Goal: Information Seeking & Learning: Learn about a topic

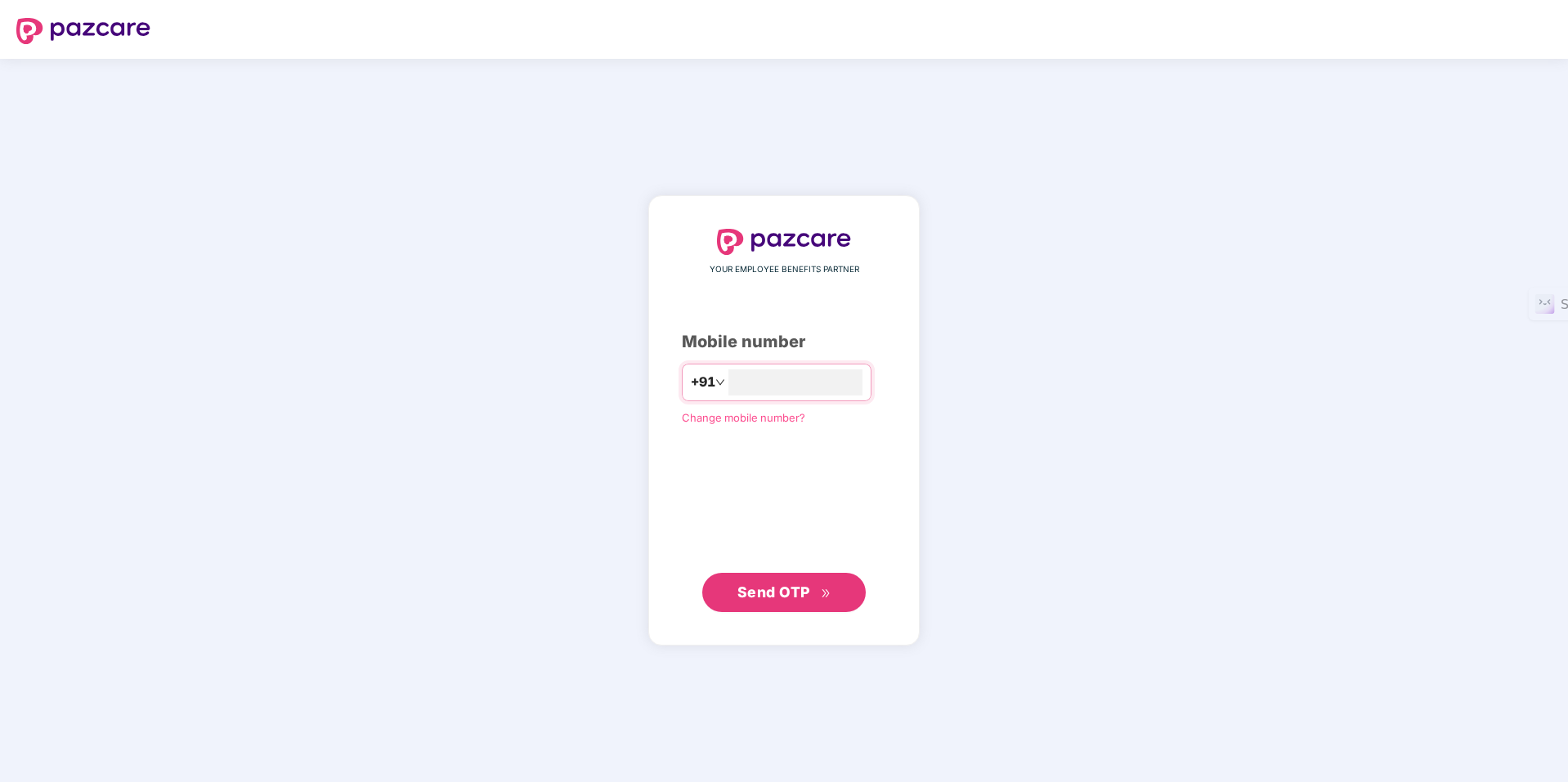
type input "**********"
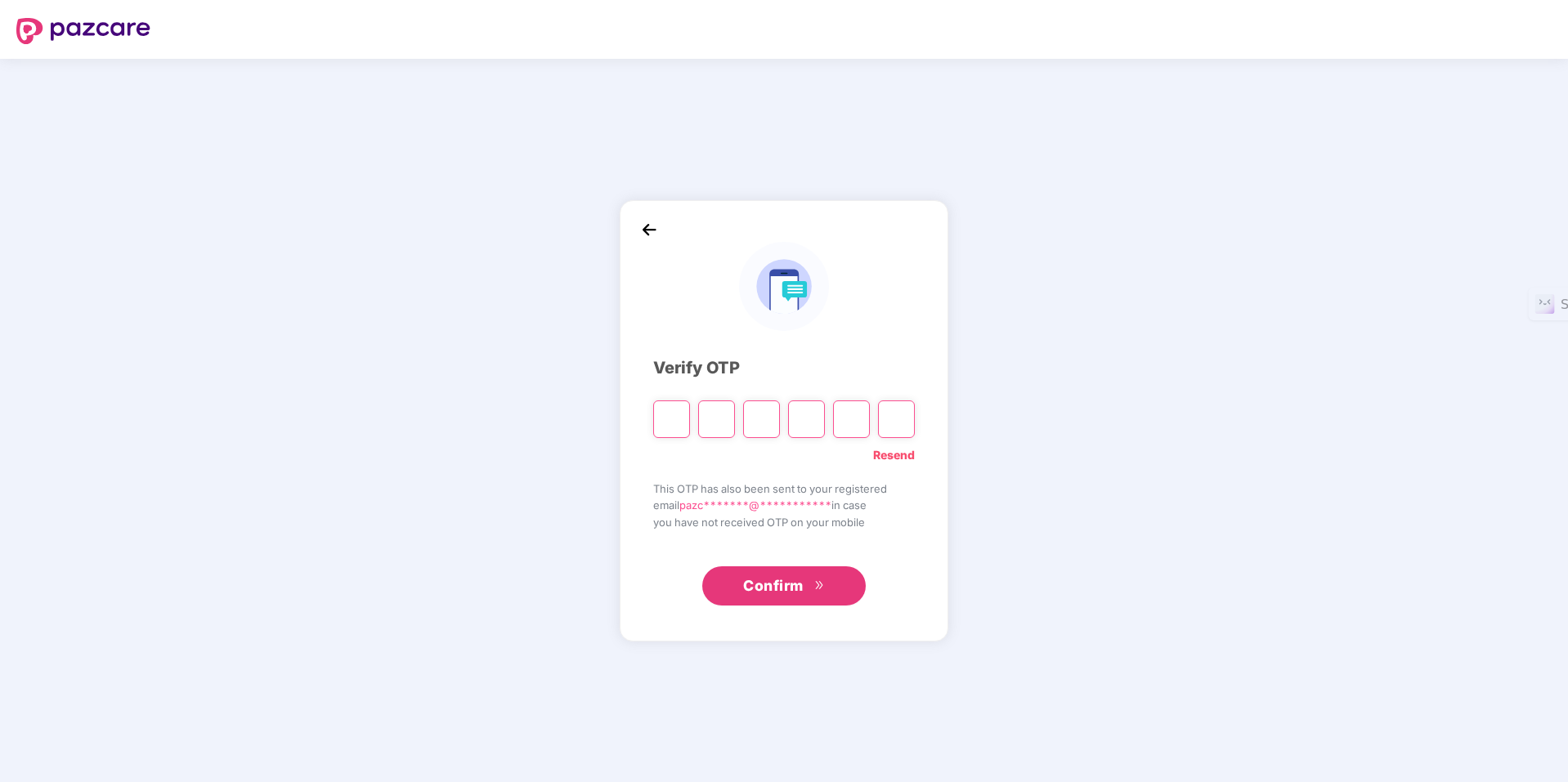
type input "*"
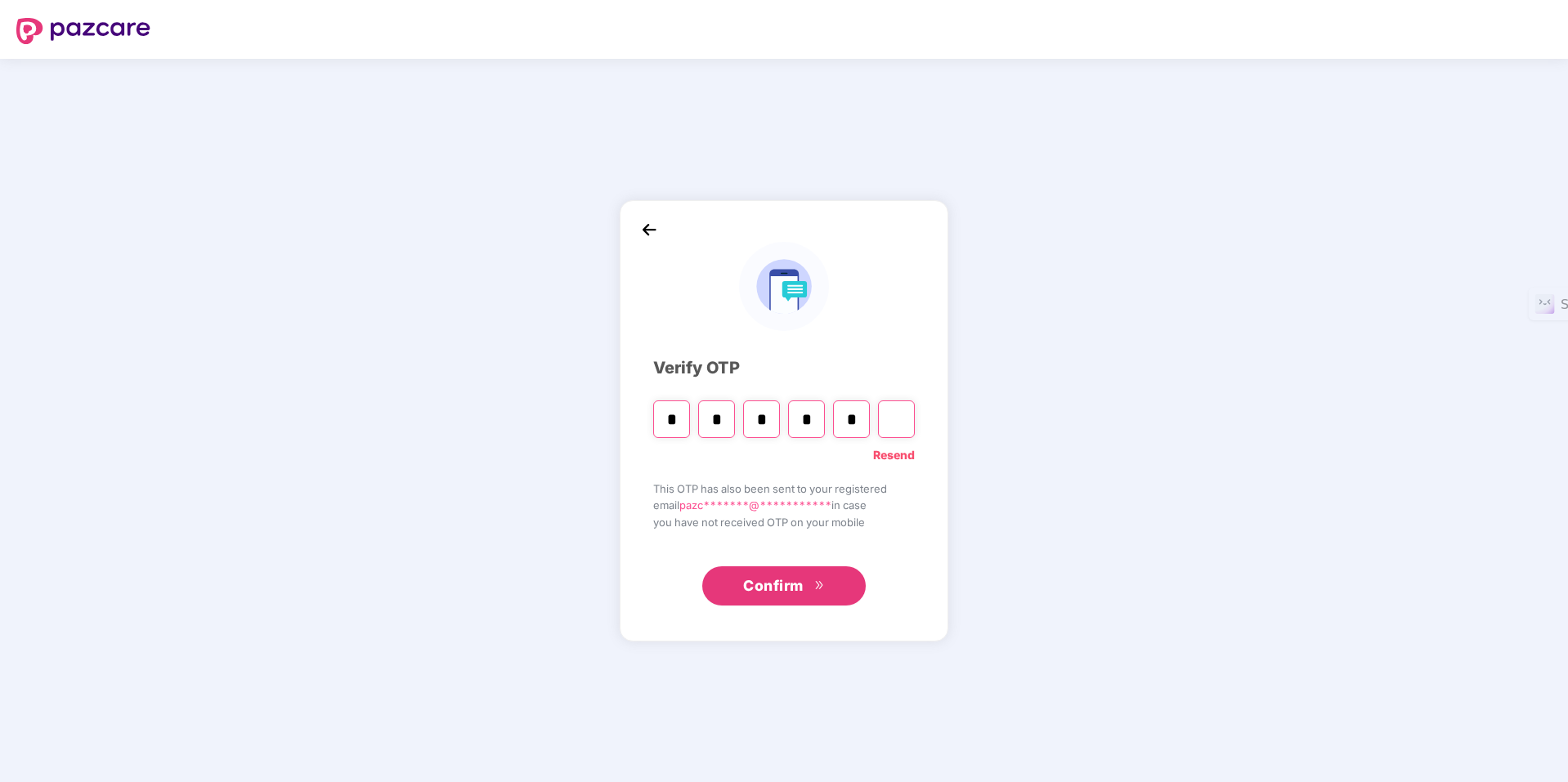
type input "*"
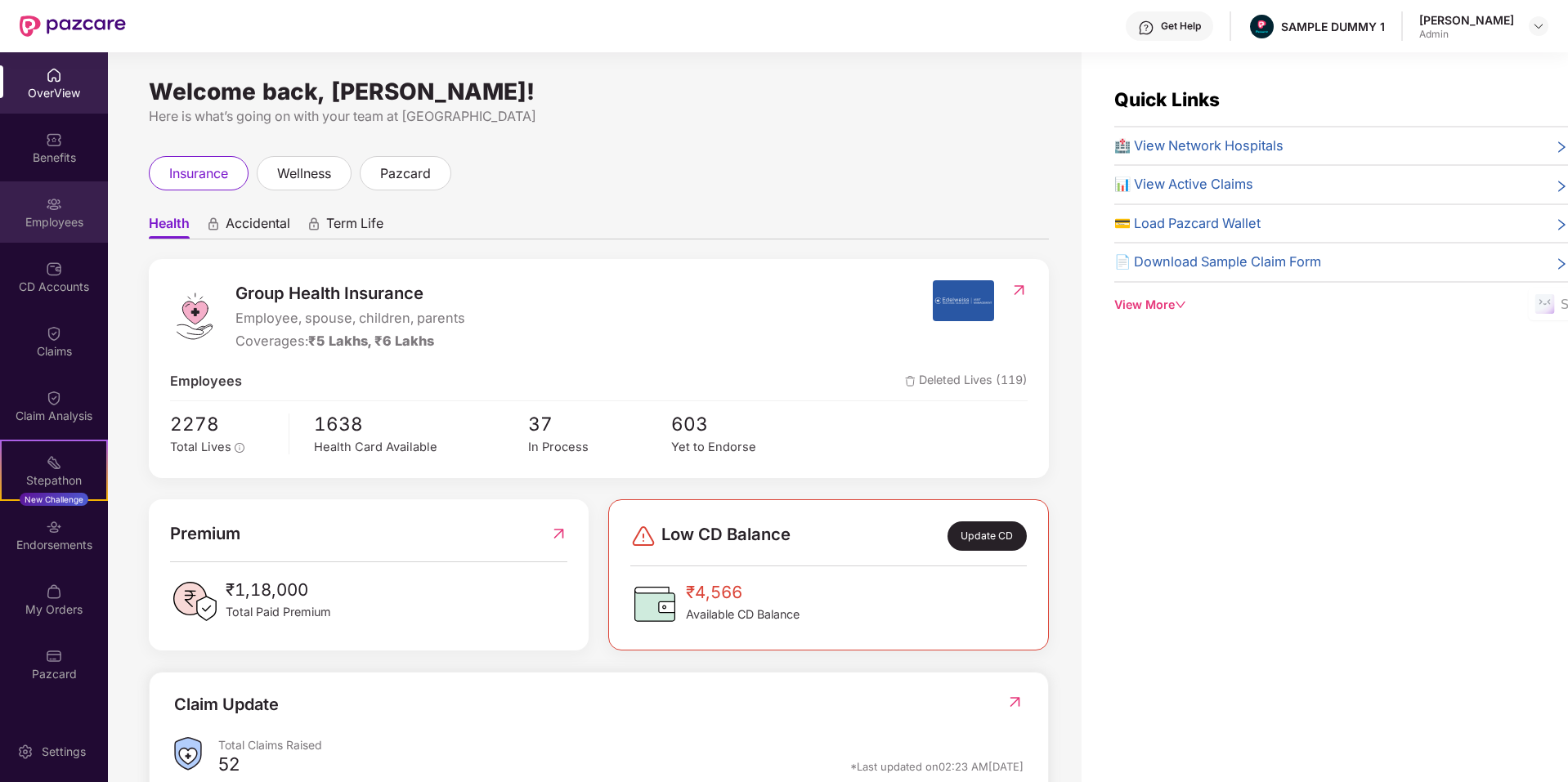
click at [51, 228] on div "Employees" at bounding box center [54, 221] width 108 height 16
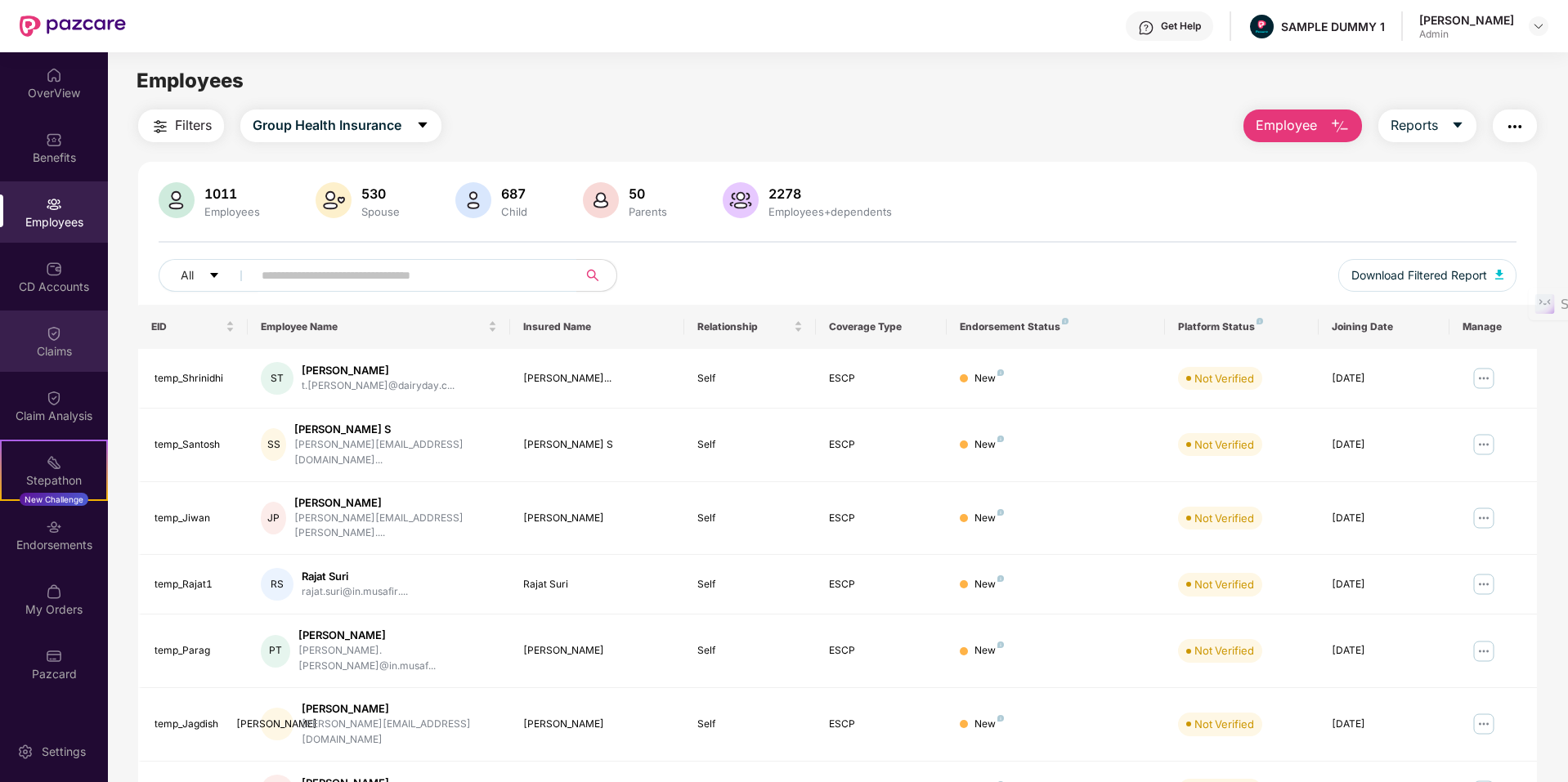
click at [42, 355] on div "Claims" at bounding box center [54, 351] width 108 height 16
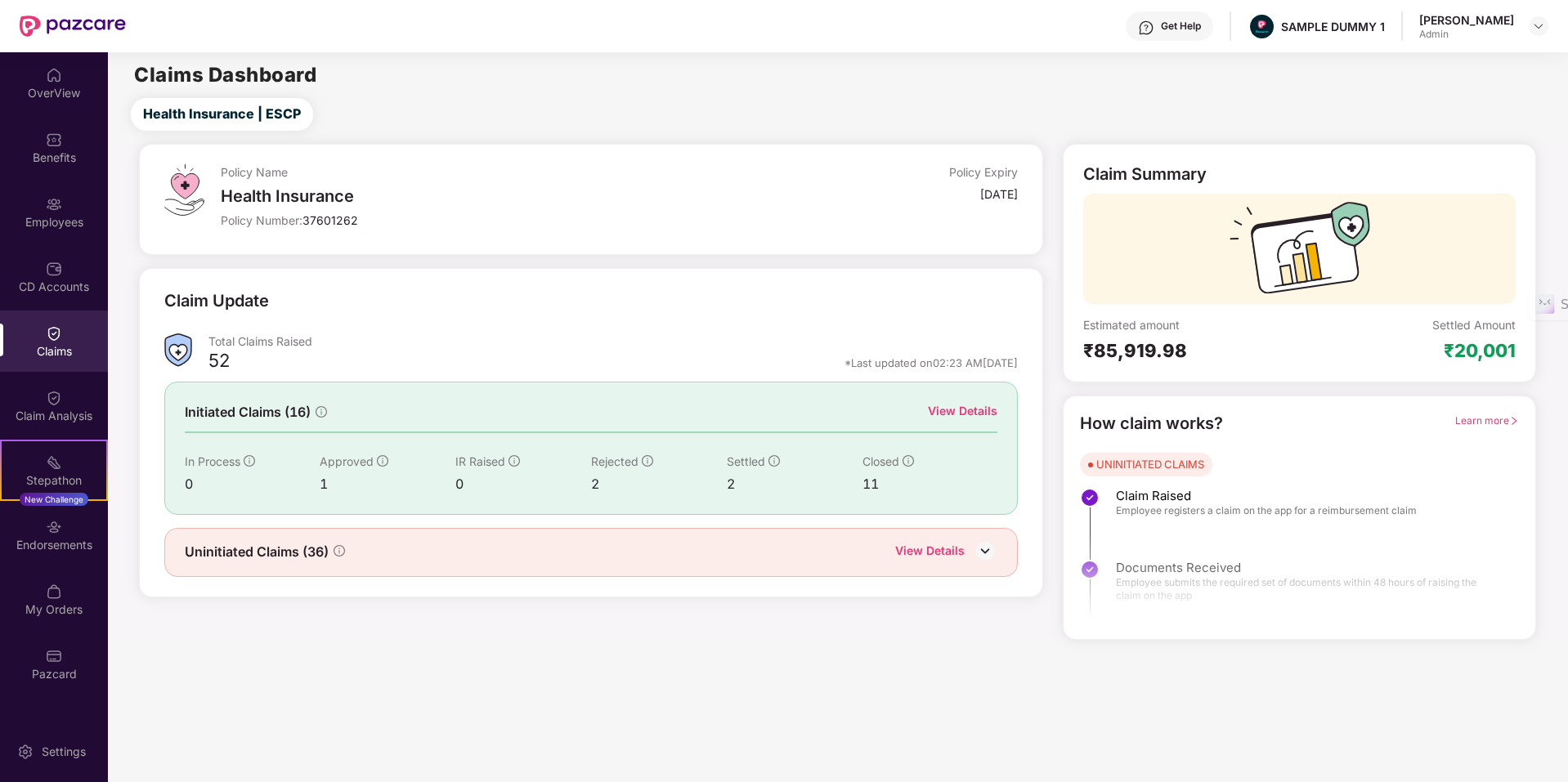
click at [70, 409] on div "Claim Analysis" at bounding box center [54, 415] width 108 height 16
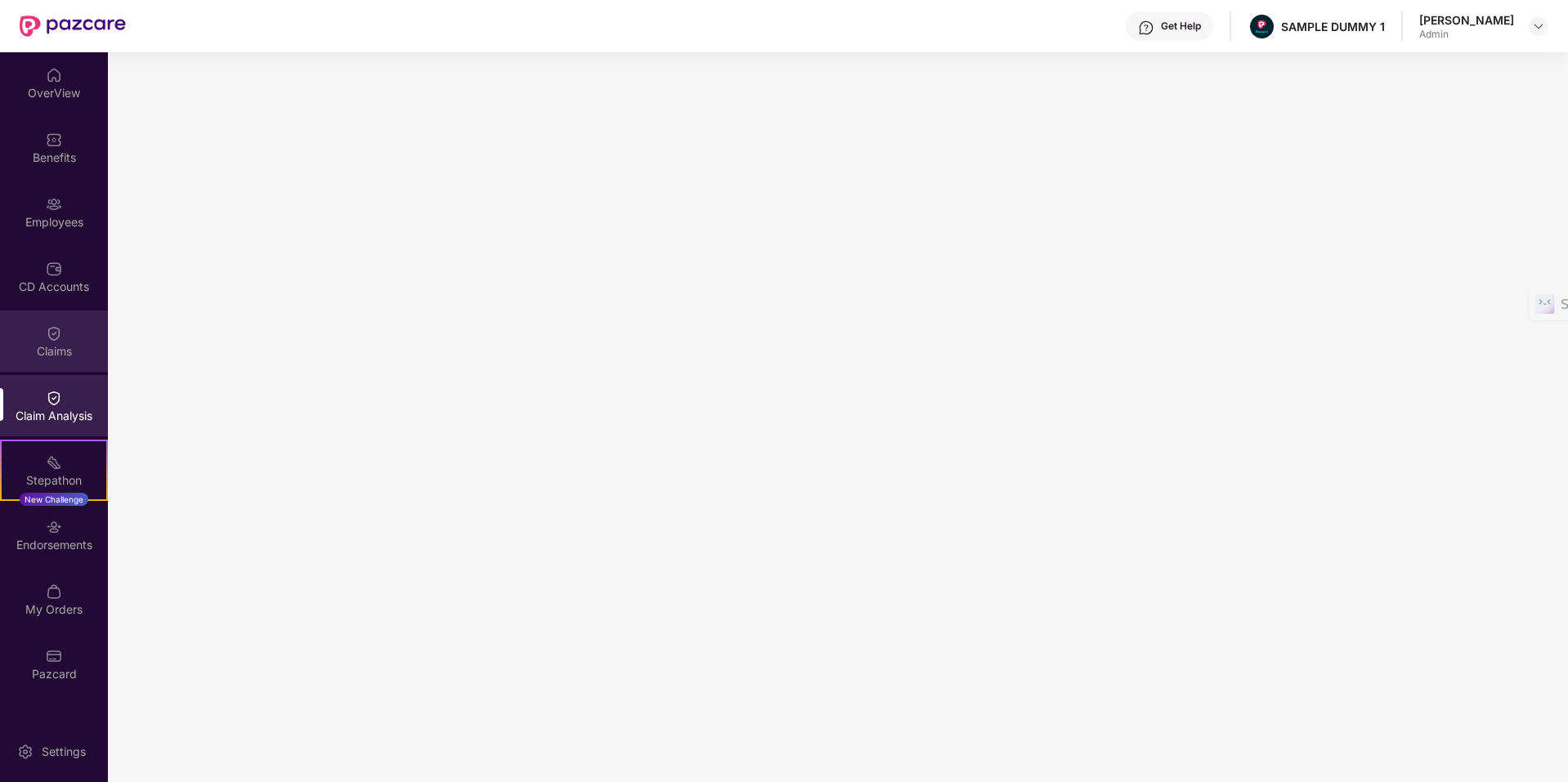
click at [54, 363] on div "Claims" at bounding box center [54, 341] width 108 height 61
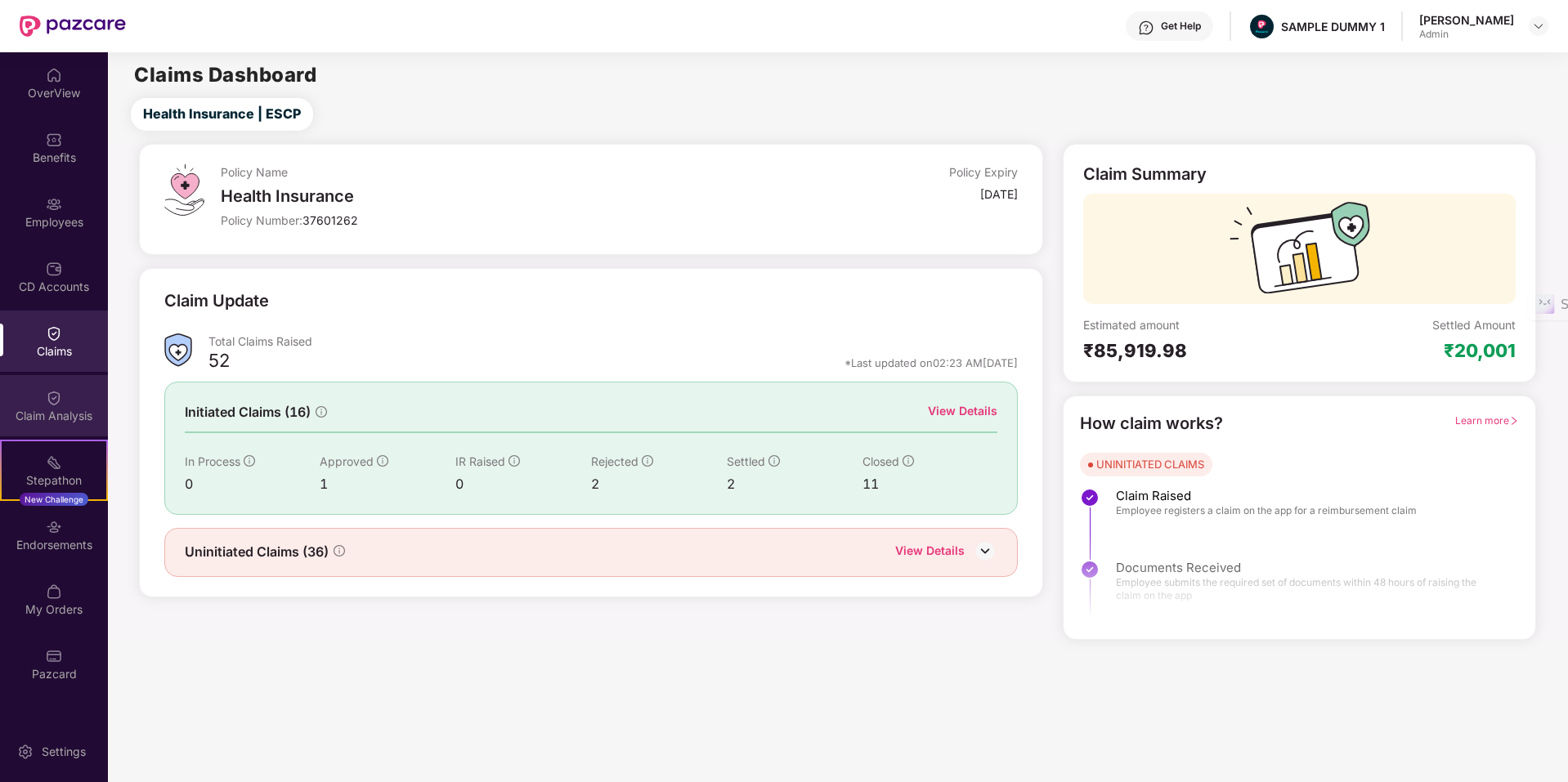
click at [72, 397] on div "Claim Analysis" at bounding box center [54, 405] width 108 height 61
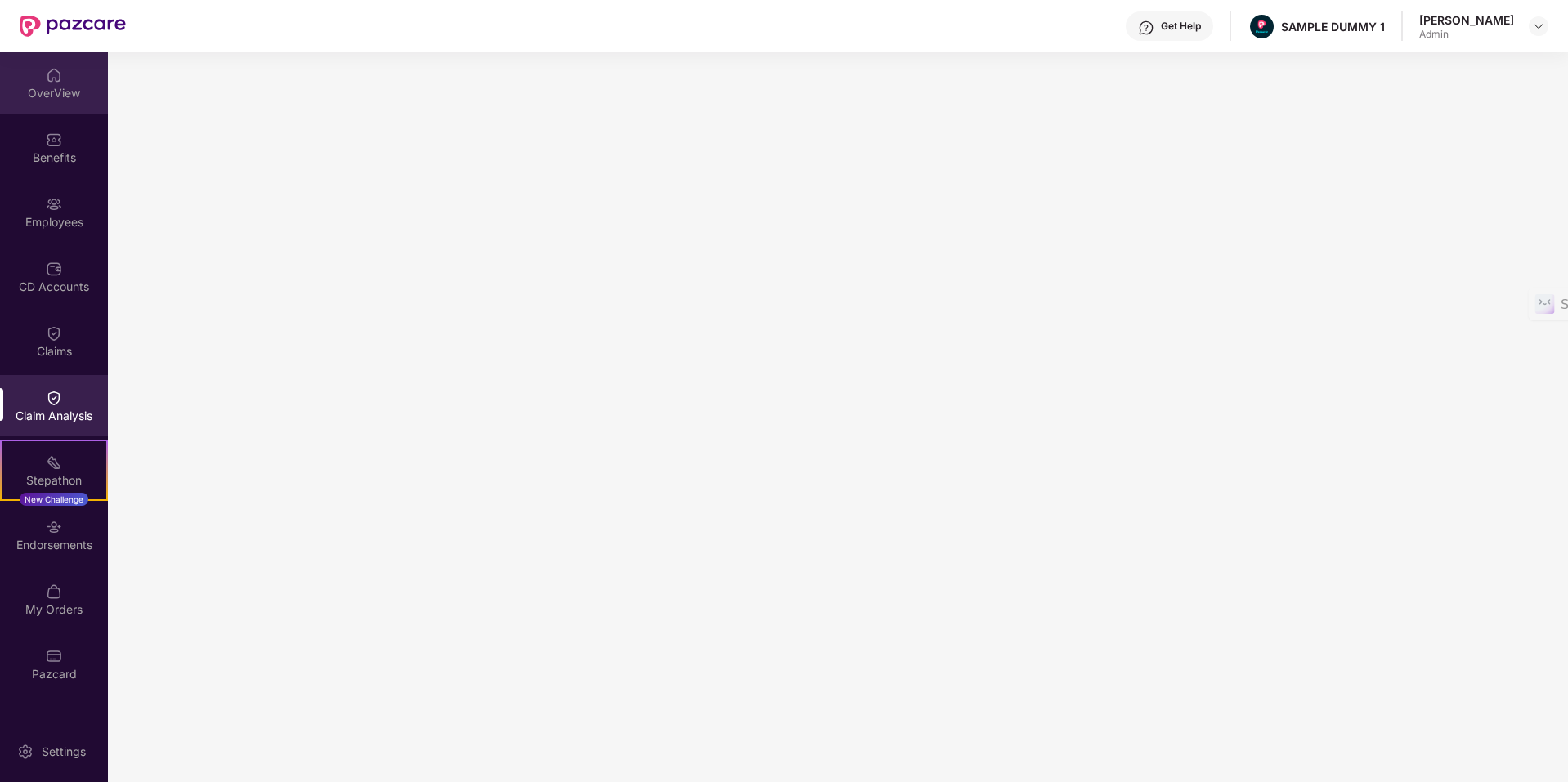
click at [58, 93] on div "OverView" at bounding box center [54, 93] width 108 height 16
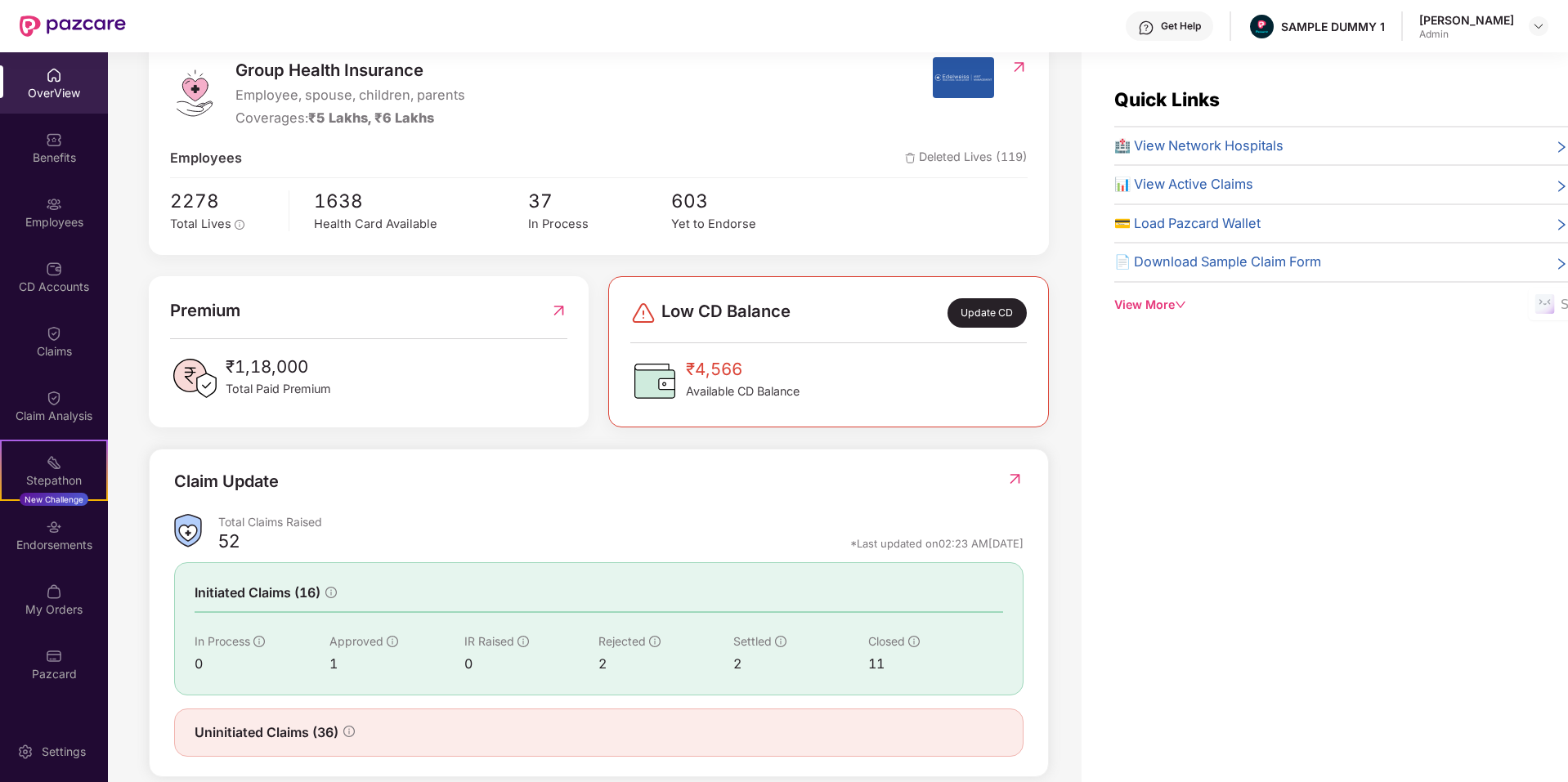
scroll to position [224, 0]
